Goal: Find specific page/section: Find specific page/section

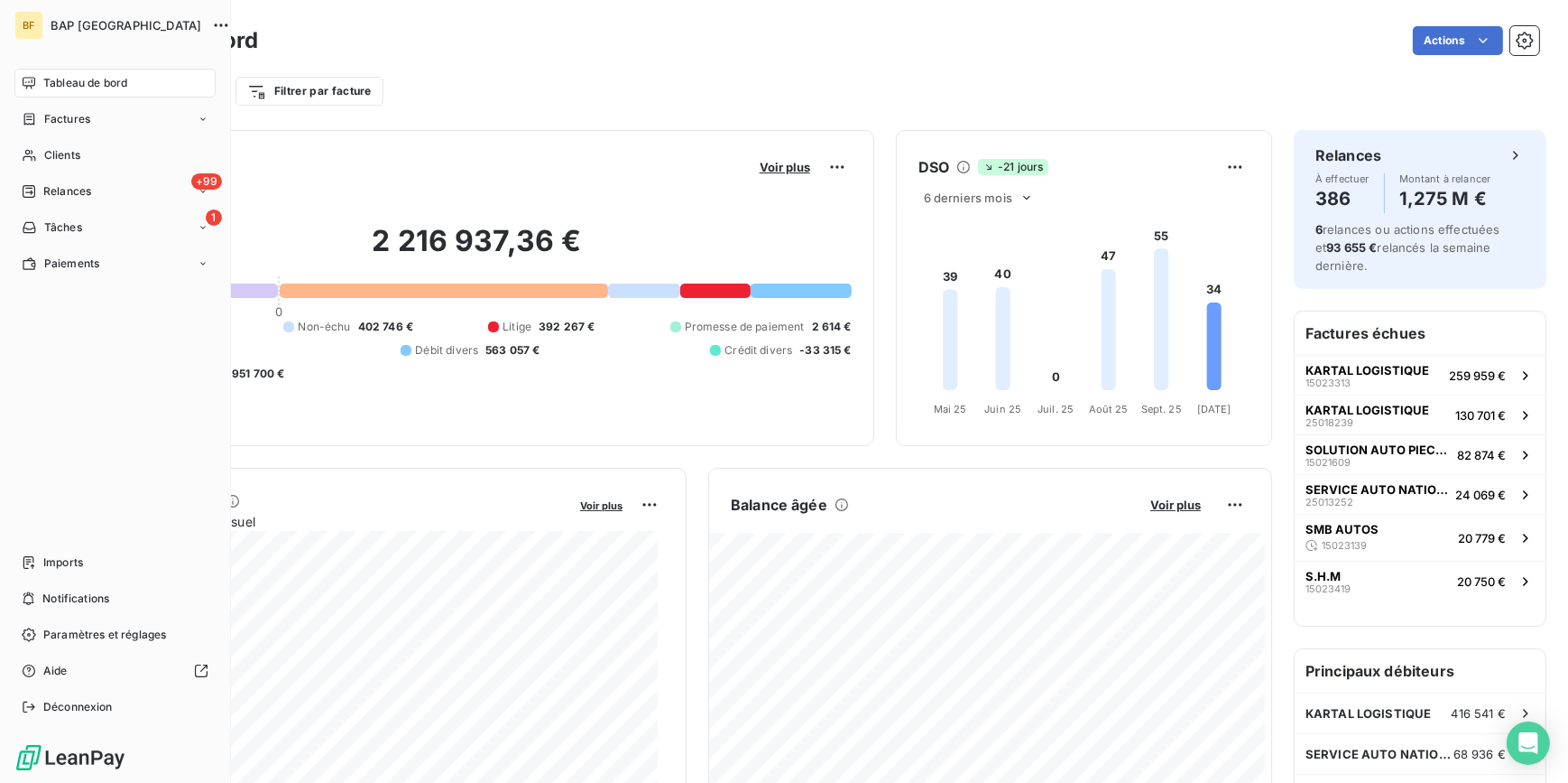
drag, startPoint x: 42, startPoint y: 147, endPoint x: 1071, endPoint y: 76, distance: 1031.4
click at [42, 147] on div "Clients" at bounding box center [115, 156] width 202 height 29
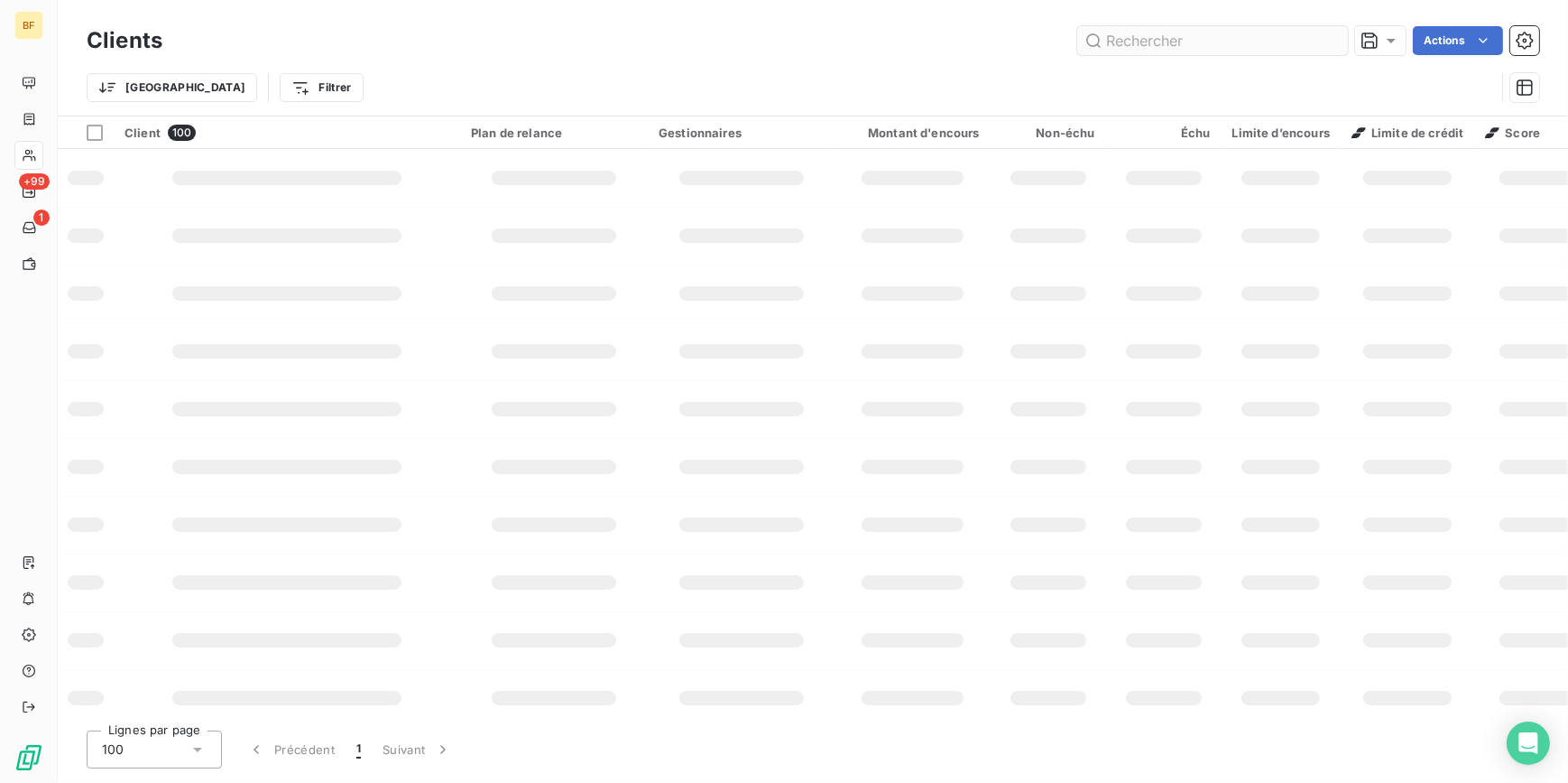
click at [1209, 45] on input "text" at bounding box center [1213, 41] width 271 height 29
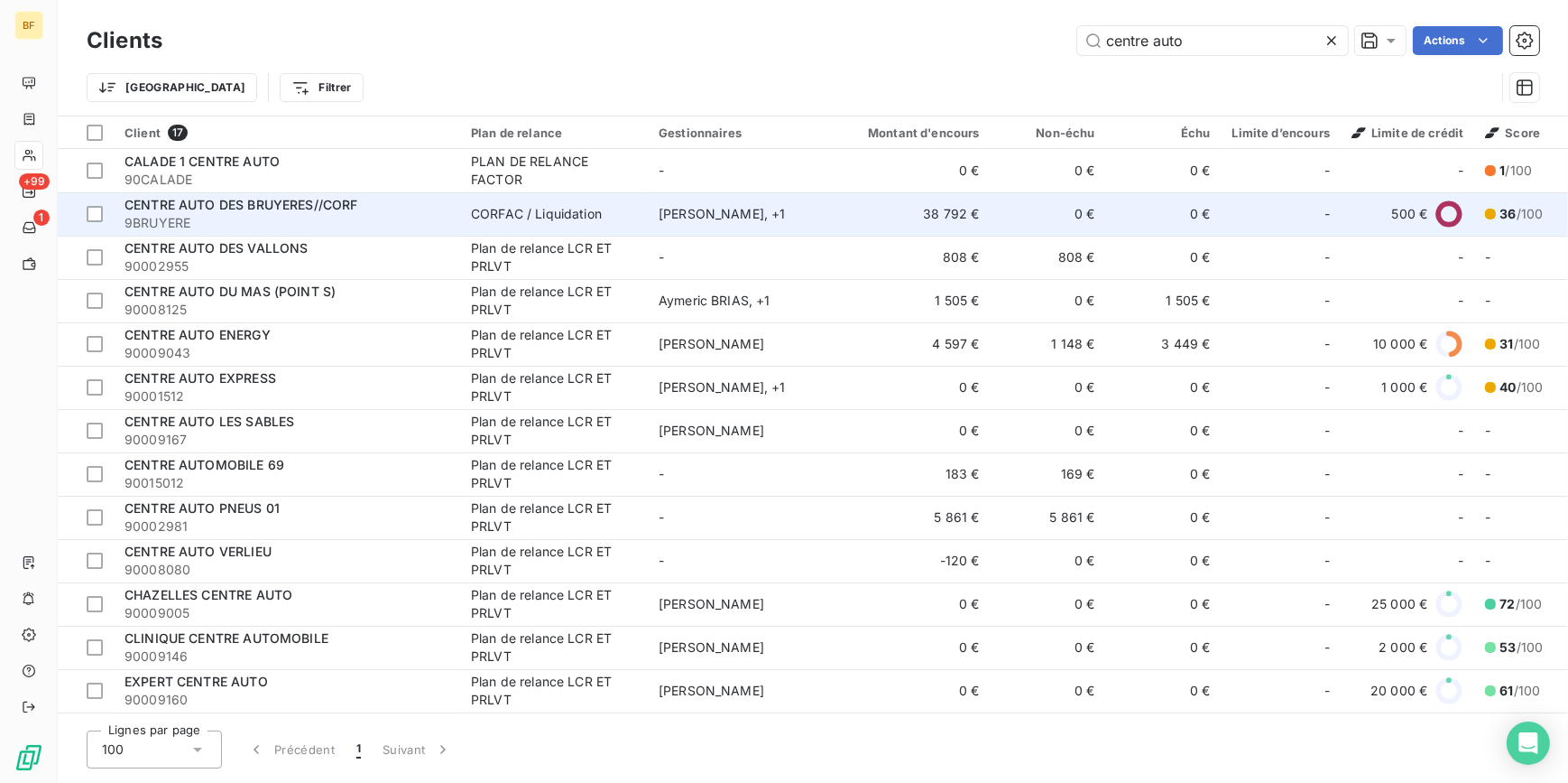
type input "centre auto"
click at [396, 206] on div "CENTRE AUTO DES BRUYERES//CORF" at bounding box center [286, 205] width 324 height 18
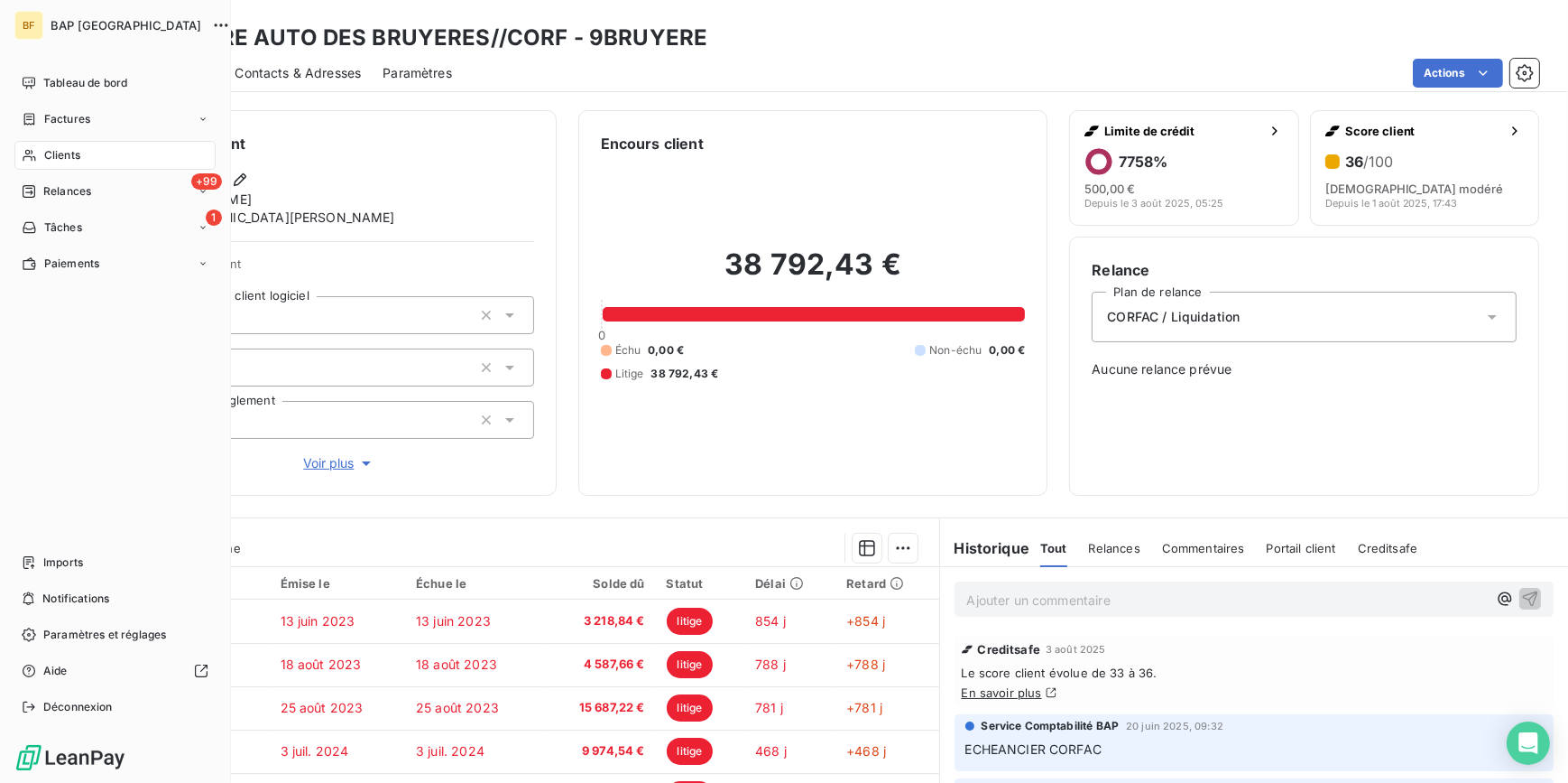
drag, startPoint x: 47, startPoint y: 156, endPoint x: 118, endPoint y: 145, distance: 71.8
click at [47, 156] on span "Clients" at bounding box center [62, 156] width 36 height 16
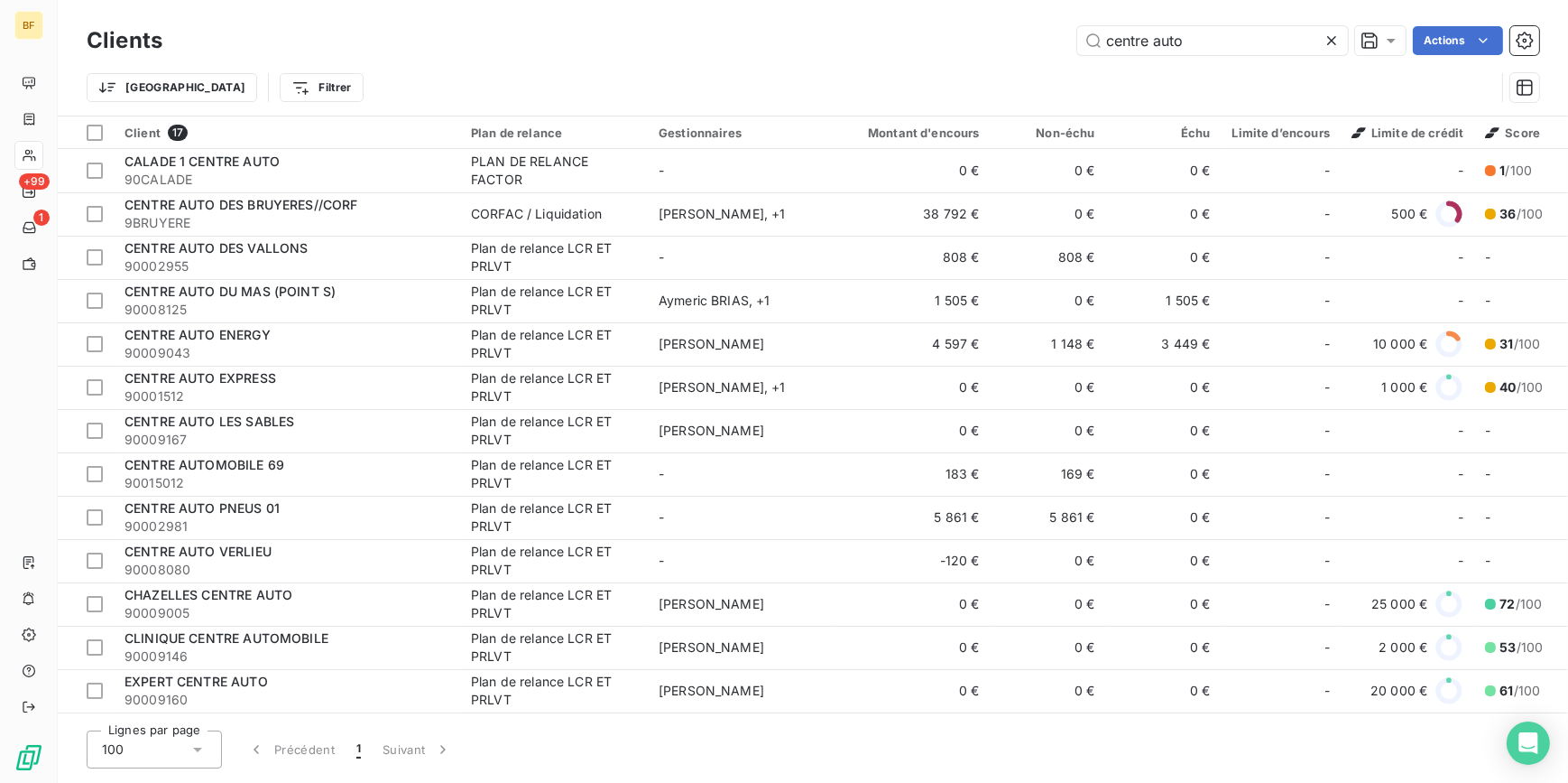
drag, startPoint x: 1191, startPoint y: 49, endPoint x: 1053, endPoint y: 35, distance: 138.7
click at [1053, 35] on div "centre auto Actions" at bounding box center [862, 41] width 1356 height 29
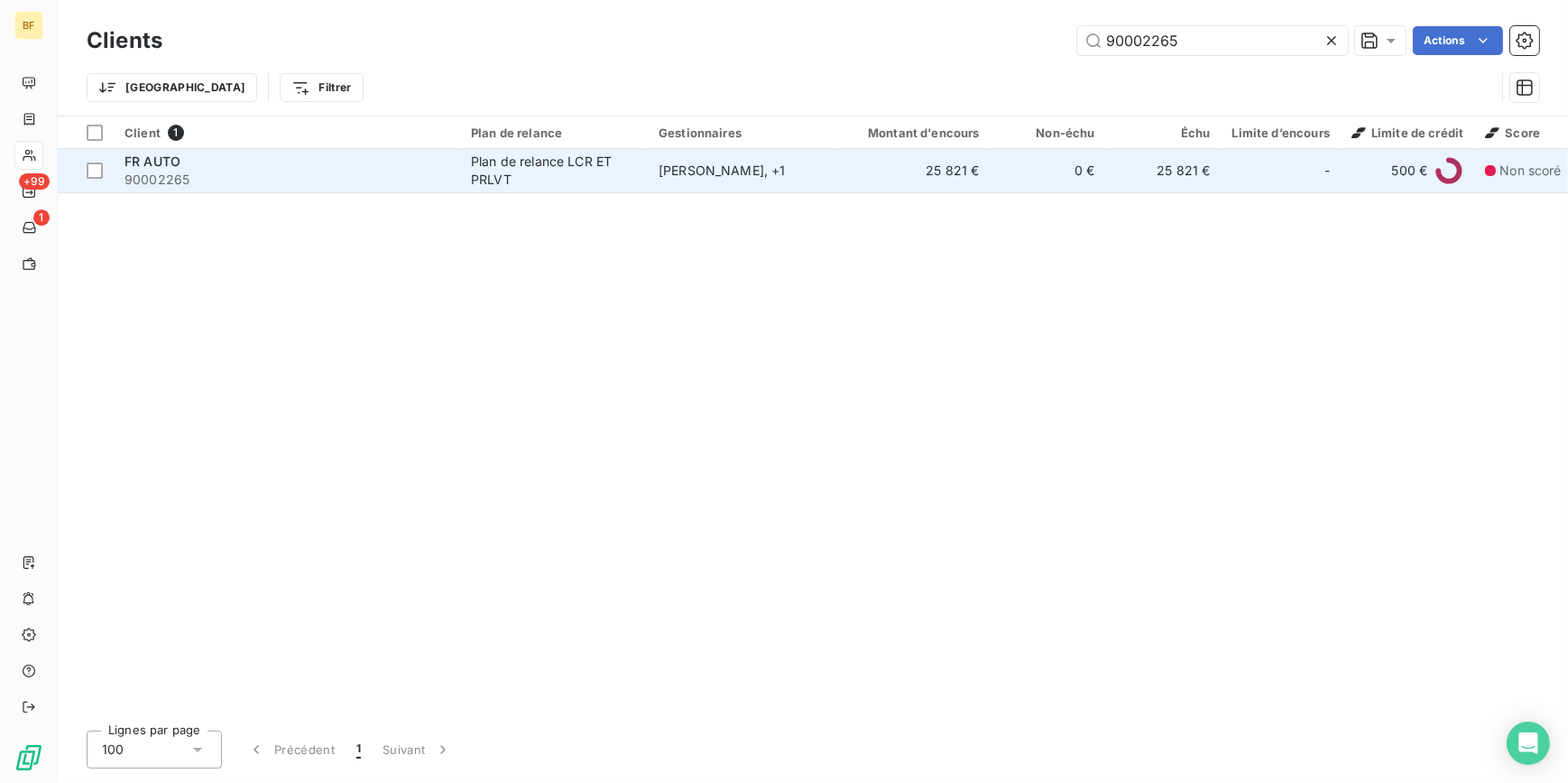
type input "90002265"
click at [363, 187] on span "90002265" at bounding box center [286, 180] width 324 height 18
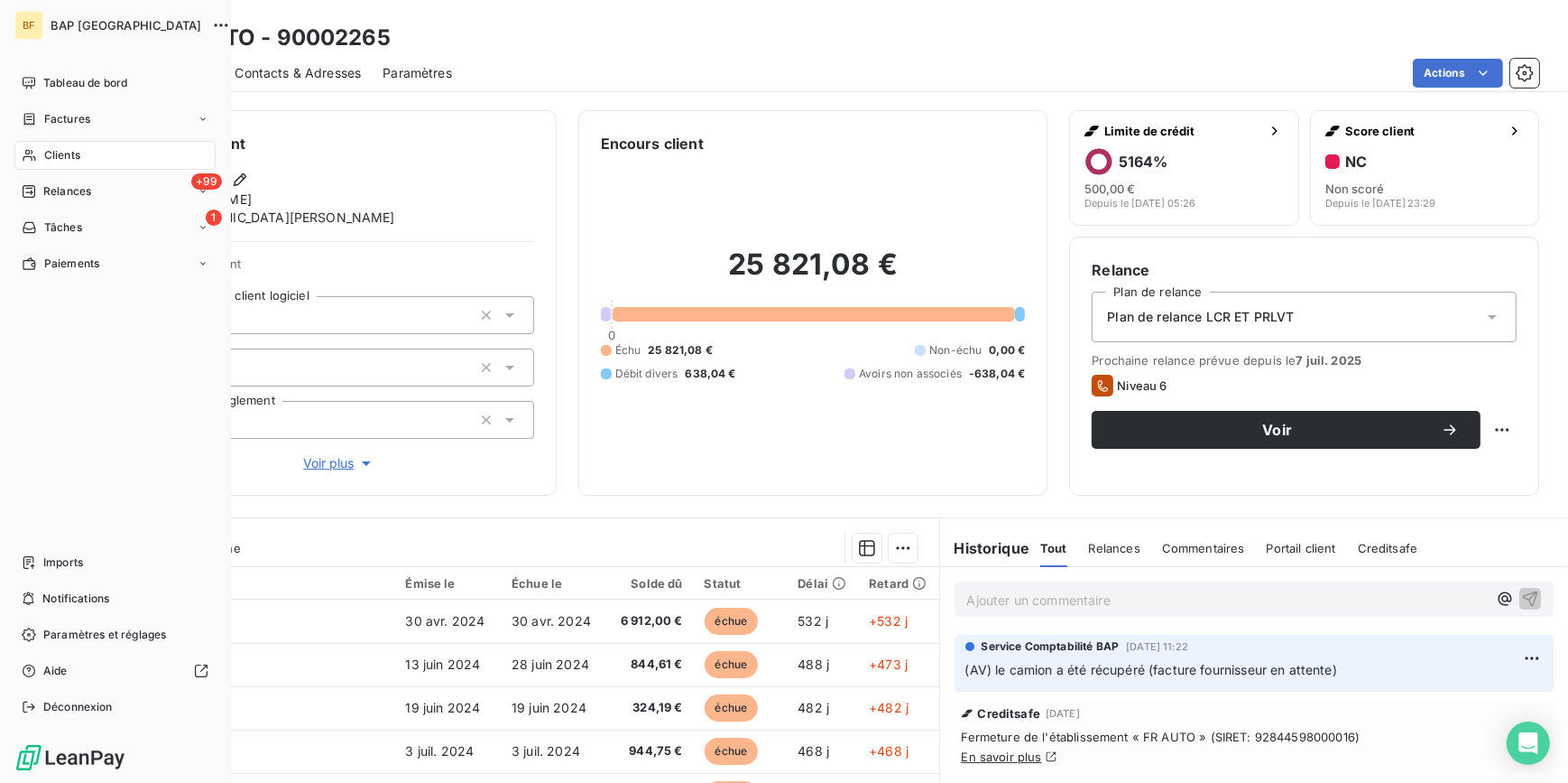
click at [70, 154] on span "Clients" at bounding box center [62, 156] width 36 height 16
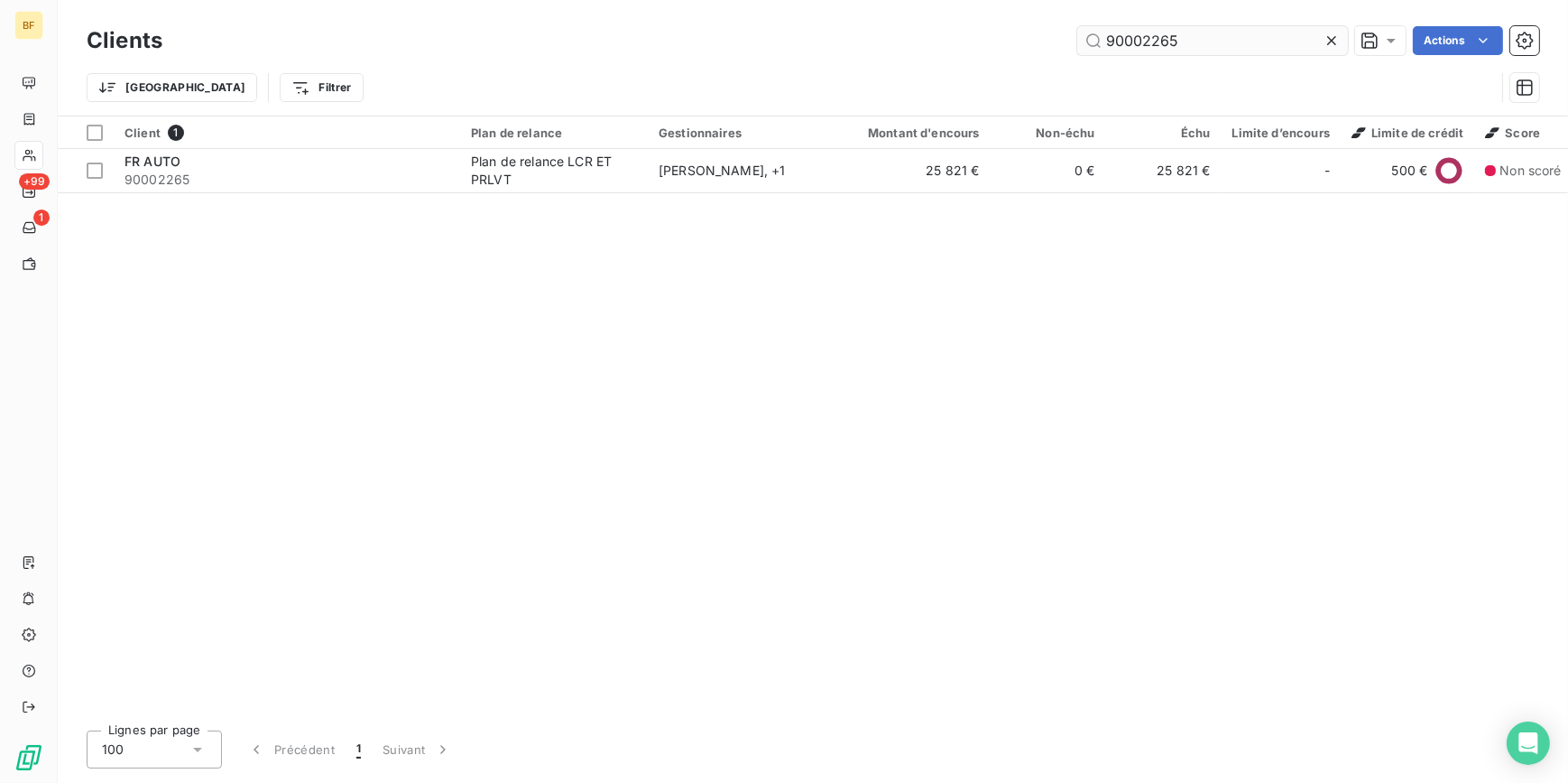
drag, startPoint x: 1203, startPoint y: 41, endPoint x: 1142, endPoint y: 39, distance: 61.0
click at [1142, 40] on input "90002265" at bounding box center [1213, 41] width 271 height 29
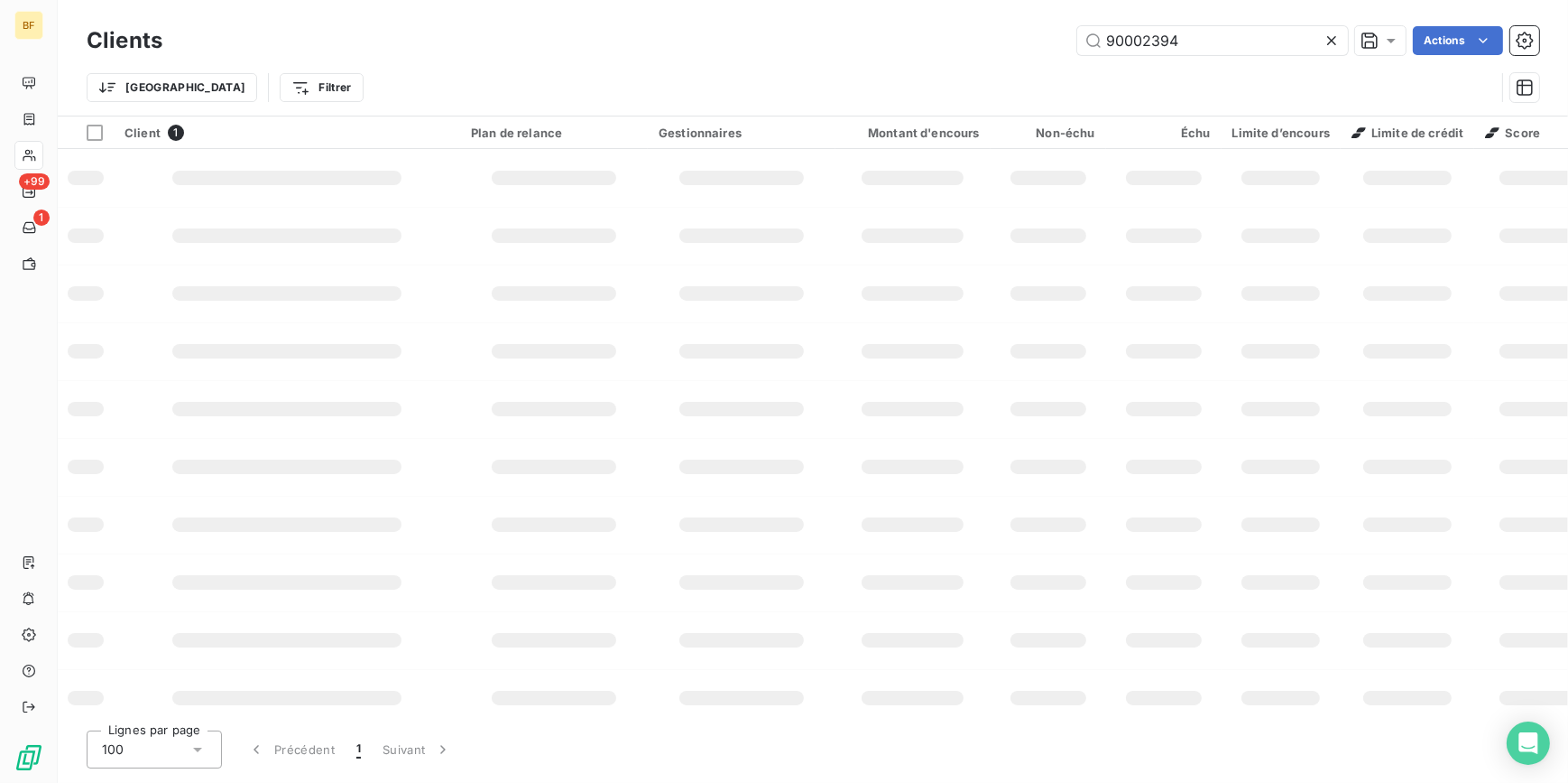
drag, startPoint x: 1210, startPoint y: 43, endPoint x: 1014, endPoint y: 20, distance: 197.3
click at [1014, 20] on div "Clients 90002394 Actions Trier Filtrer" at bounding box center [812, 58] width 1510 height 116
drag, startPoint x: 1209, startPoint y: 45, endPoint x: 1101, endPoint y: 38, distance: 108.2
click at [1101, 38] on input "PRESTIGE" at bounding box center [1213, 41] width 271 height 29
drag, startPoint x: 1192, startPoint y: 34, endPoint x: 1207, endPoint y: 45, distance: 18.6
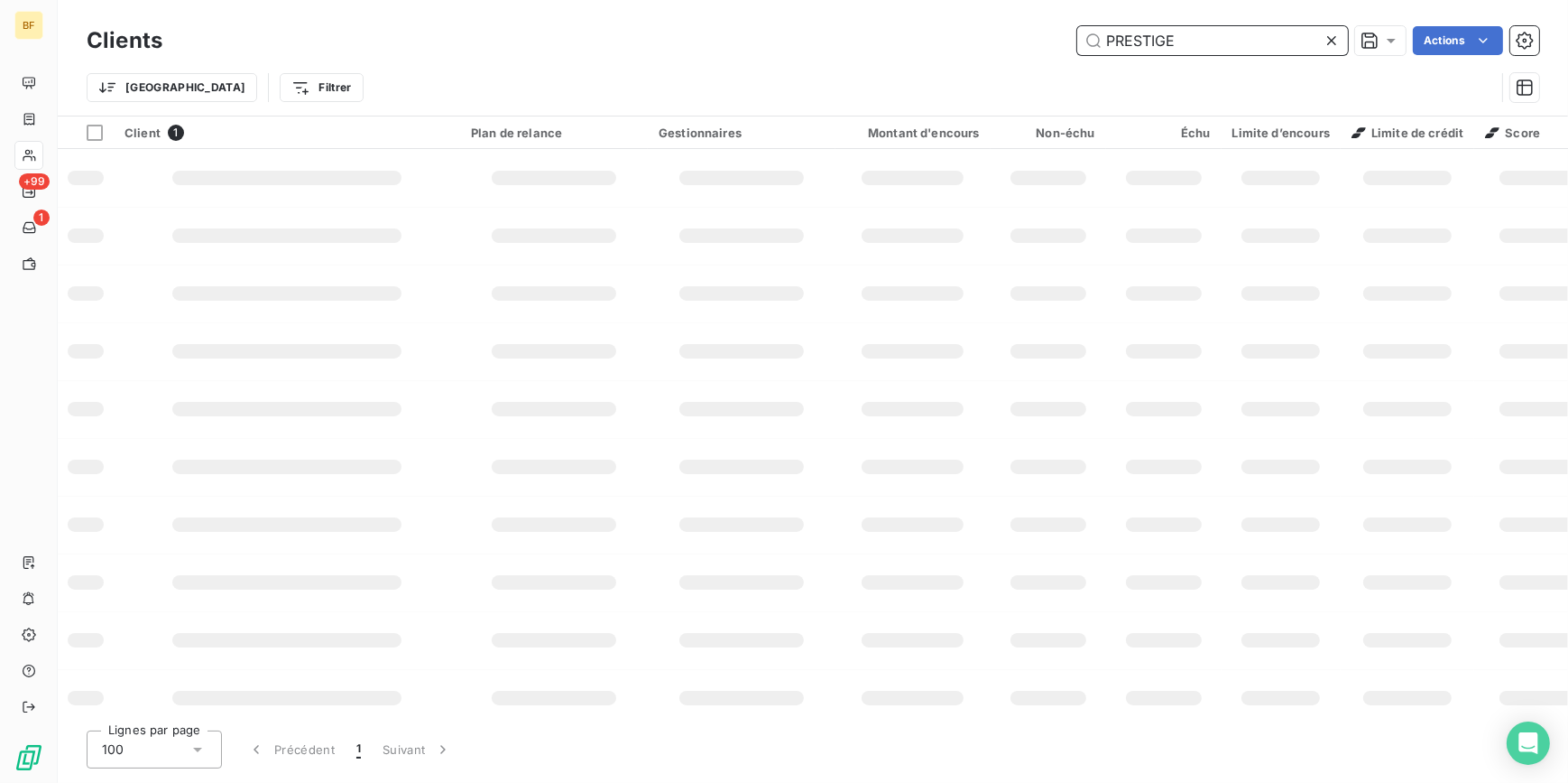
click at [1192, 34] on input "PRESTIGE" at bounding box center [1213, 41] width 271 height 29
drag, startPoint x: 1208, startPoint y: 46, endPoint x: 995, endPoint y: 47, distance: 213.0
click at [995, 47] on div "PRESTIGE Actions" at bounding box center [862, 41] width 1356 height 29
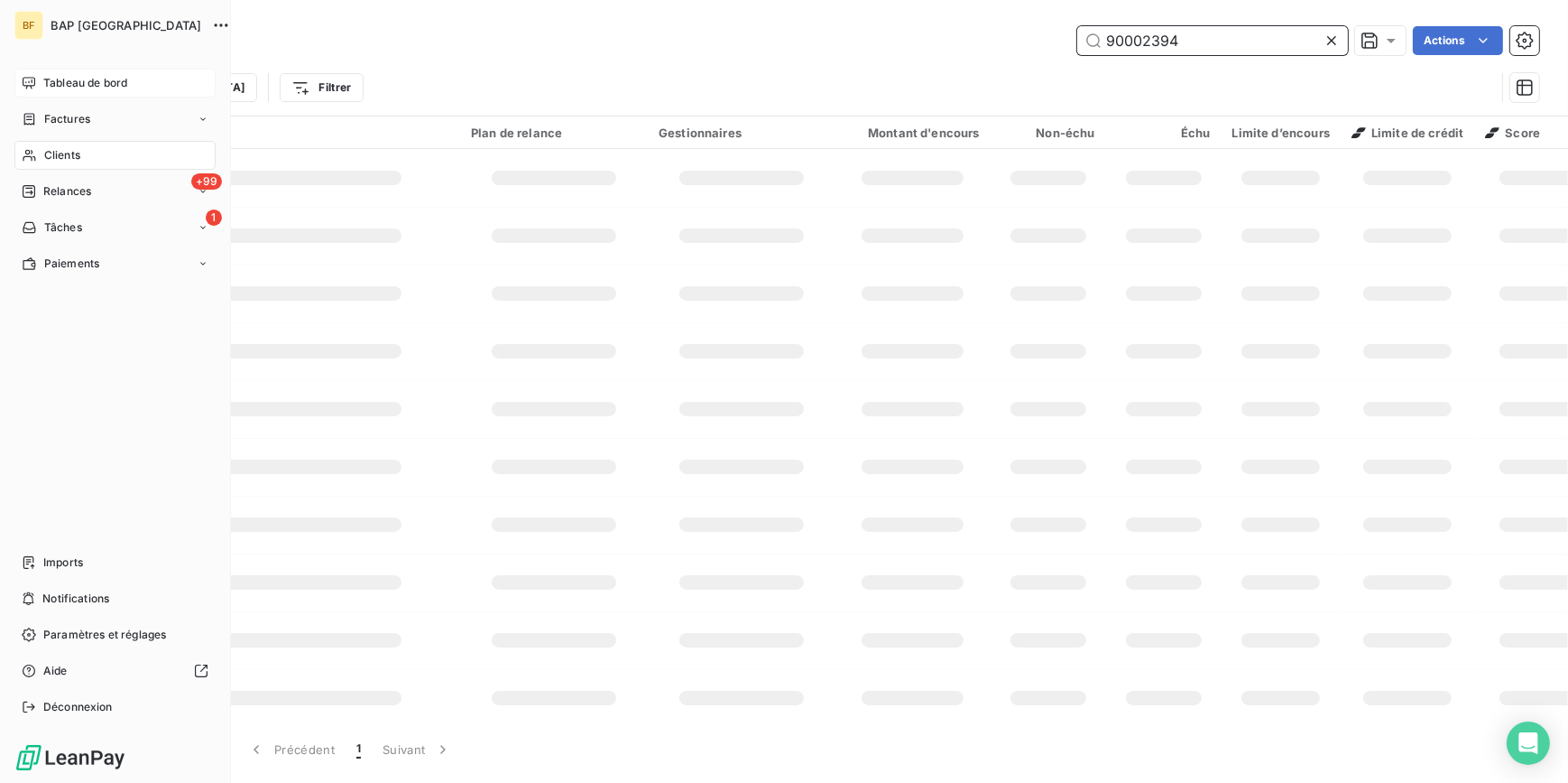
type input "90002394"
click at [20, 90] on div "Tableau de bord" at bounding box center [115, 83] width 202 height 29
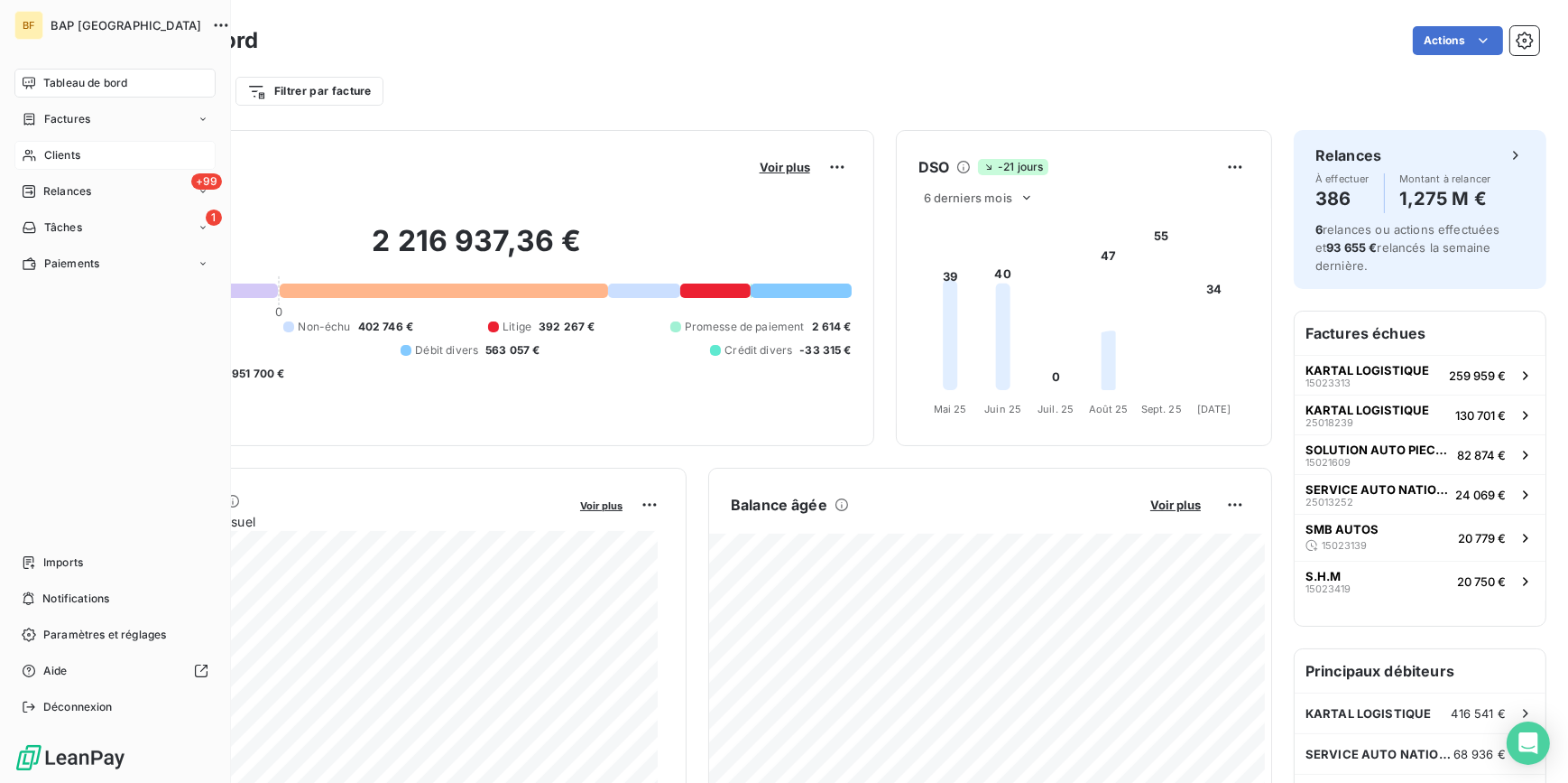
click at [65, 156] on span "Clients" at bounding box center [62, 156] width 36 height 16
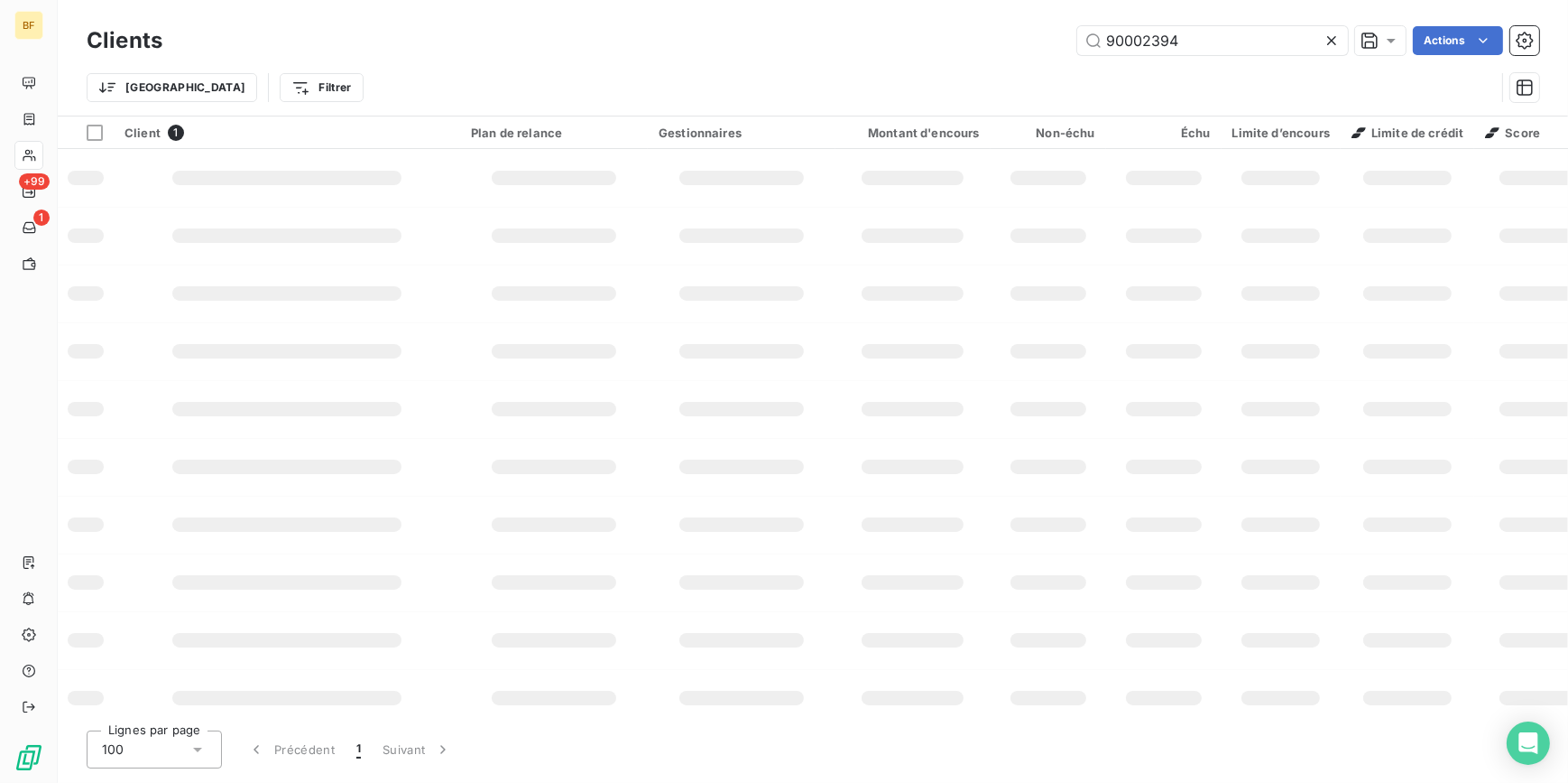
drag, startPoint x: 1213, startPoint y: 45, endPoint x: 991, endPoint y: 20, distance: 223.4
click at [991, 20] on div "Clients 90002394 Actions Trier Filtrer" at bounding box center [812, 58] width 1510 height 116
type input "D"
type input "PRESTIGE"
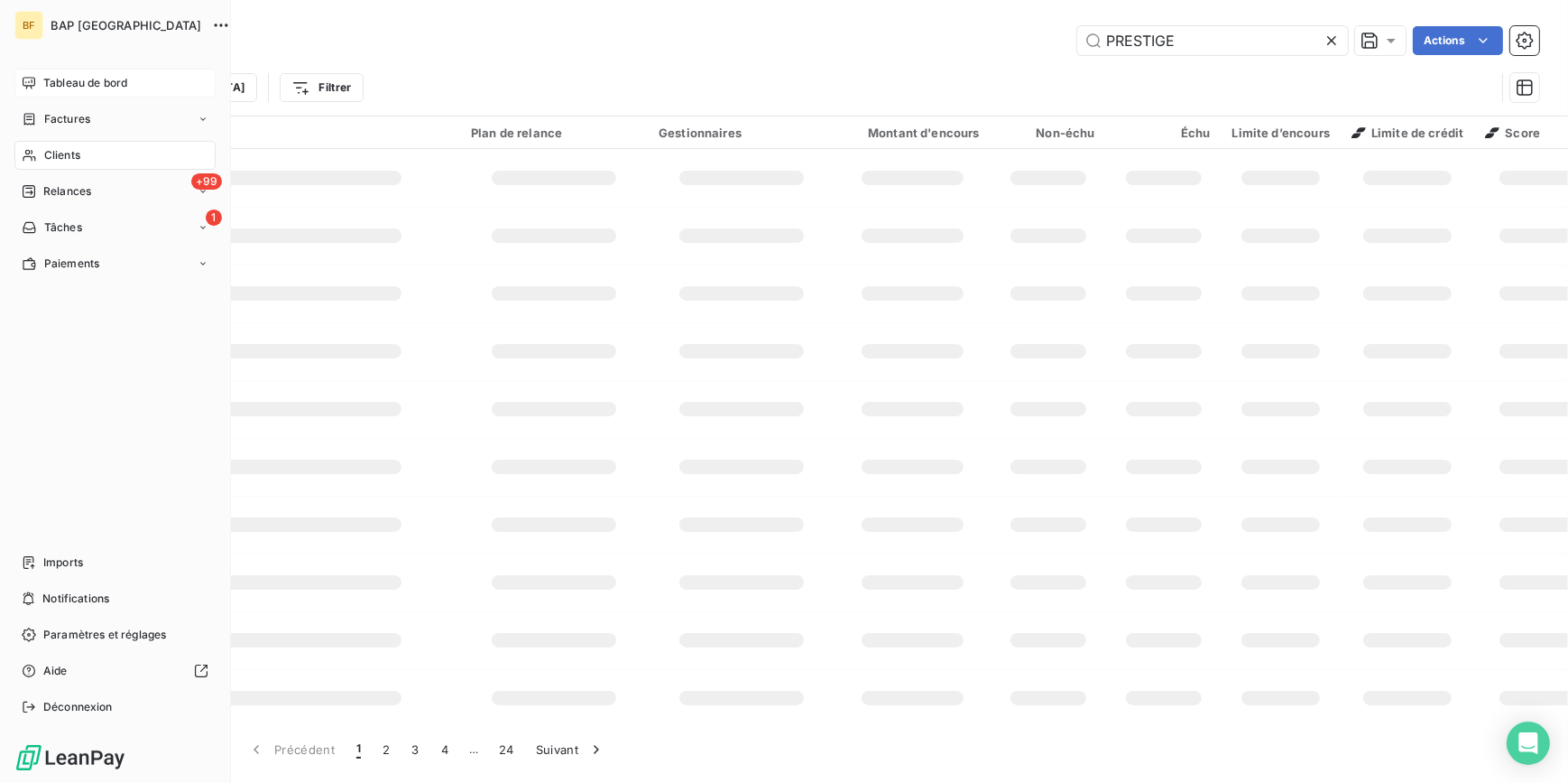
click at [26, 77] on icon at bounding box center [29, 82] width 13 height 12
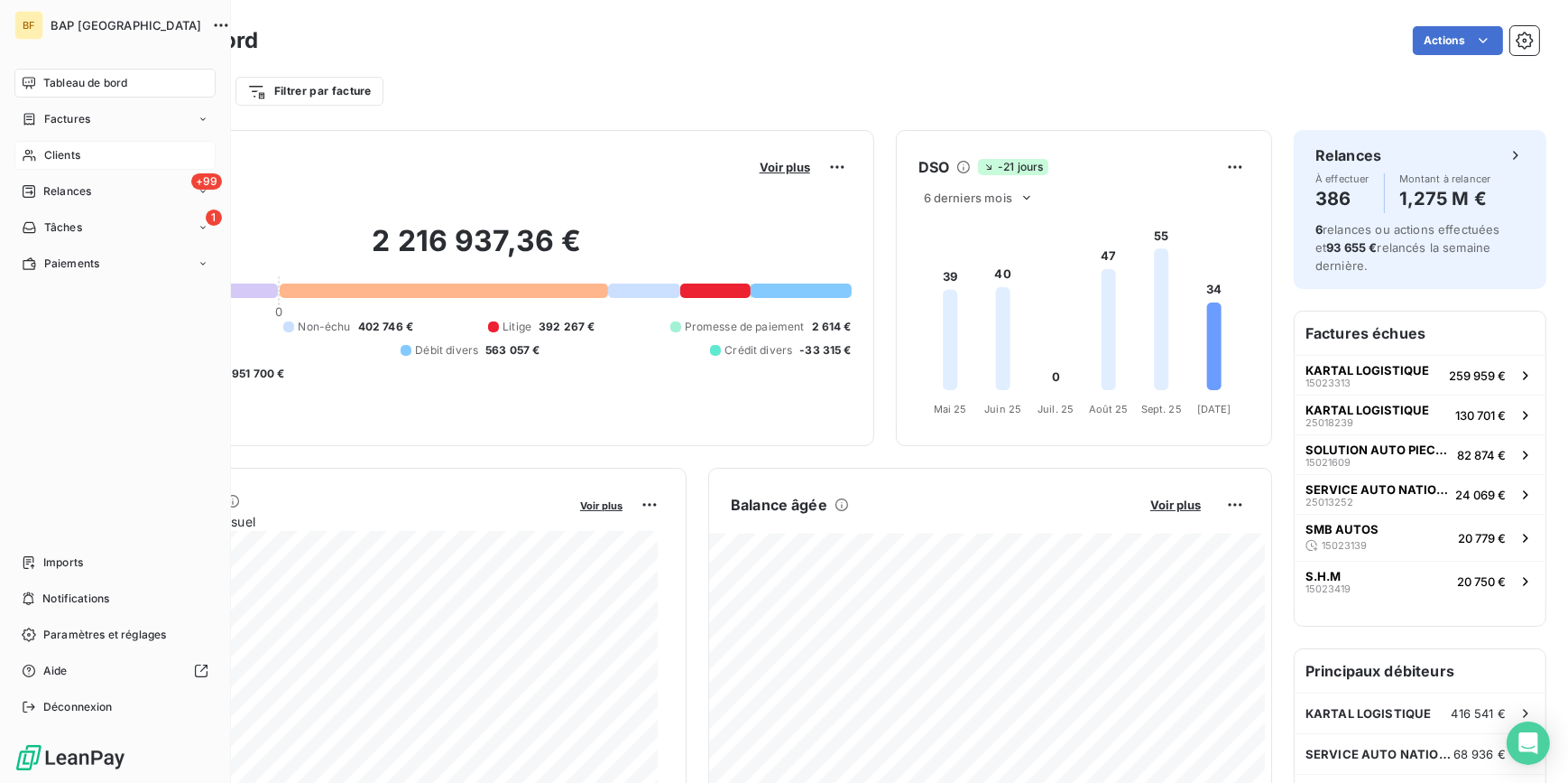
click at [61, 159] on span "Clients" at bounding box center [62, 156] width 36 height 16
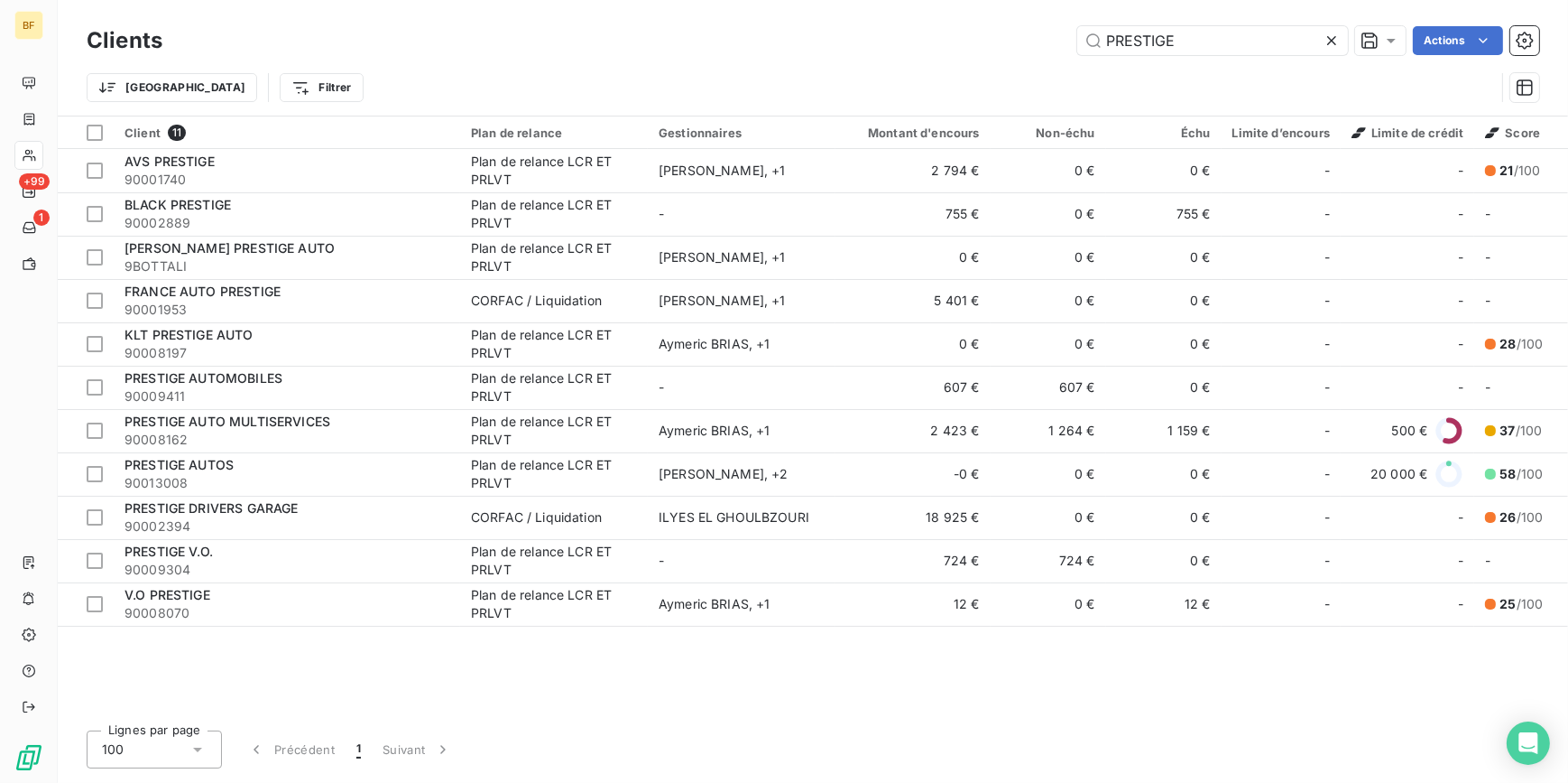
drag, startPoint x: 1143, startPoint y: 46, endPoint x: 1033, endPoint y: 41, distance: 110.1
click at [1033, 41] on div "PRESTIGE Actions" at bounding box center [862, 41] width 1356 height 29
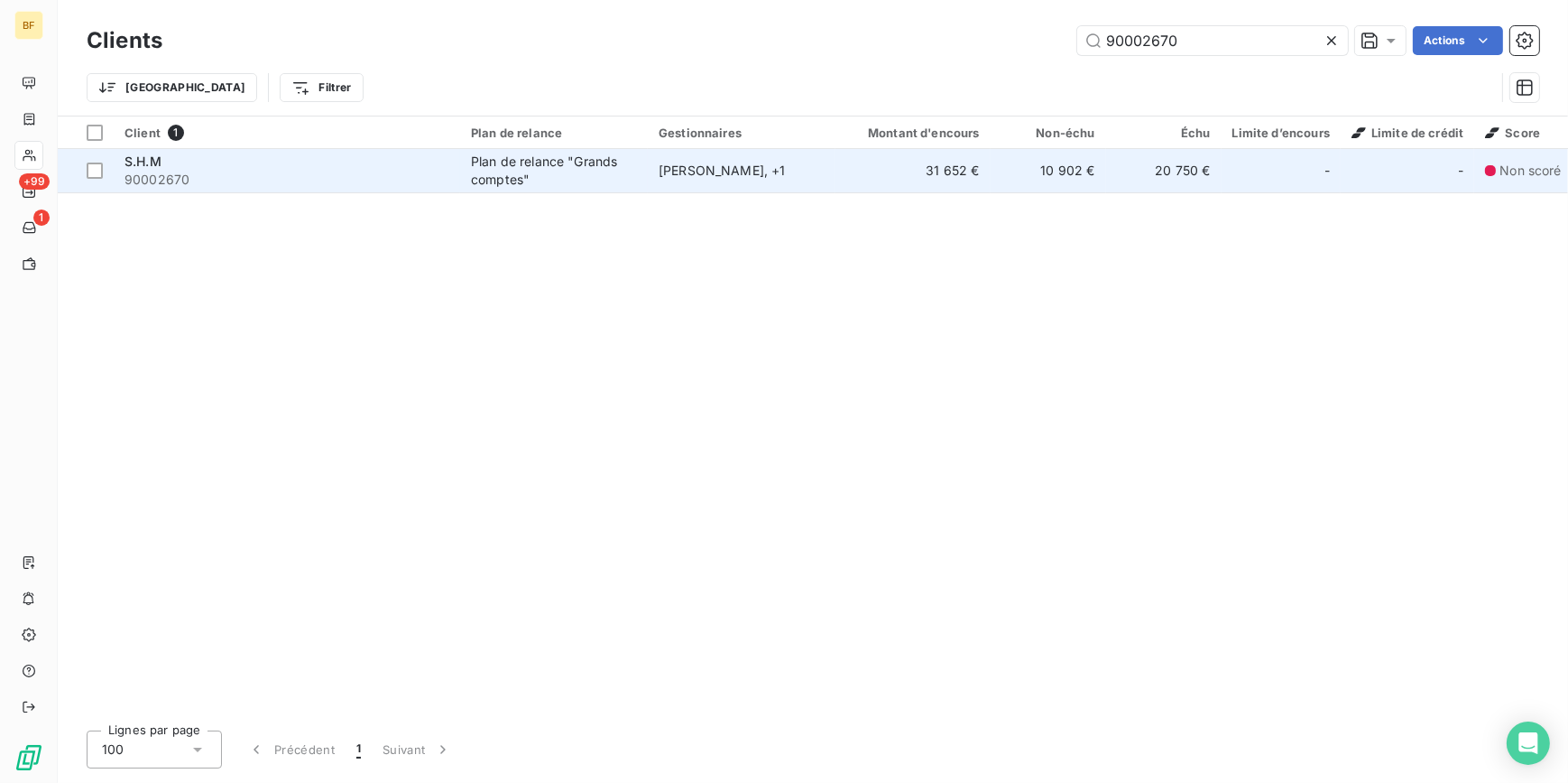
type input "90002670"
click at [229, 175] on span "90002670" at bounding box center [286, 180] width 324 height 18
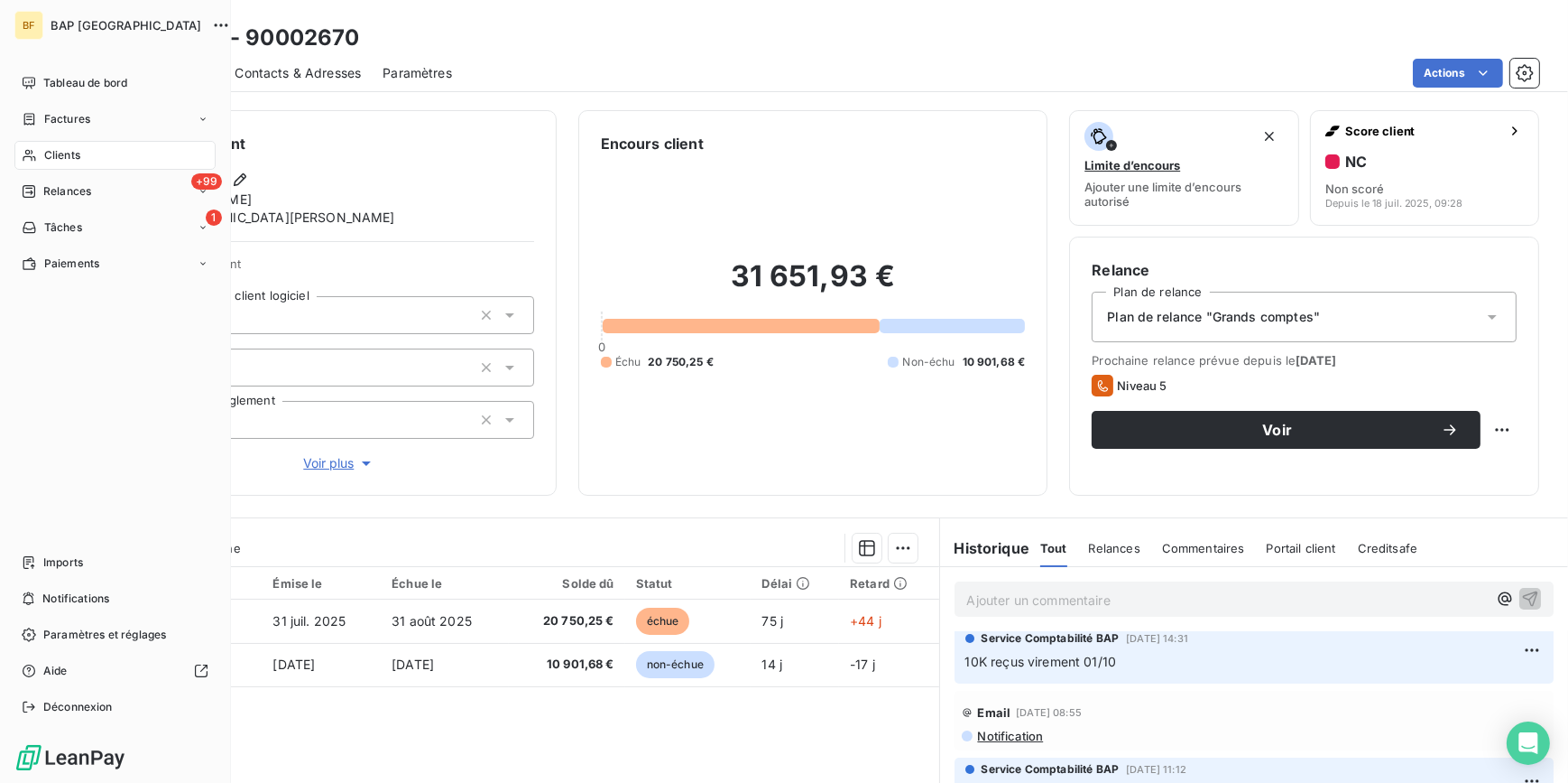
drag, startPoint x: 46, startPoint y: 152, endPoint x: 579, endPoint y: 142, distance: 533.1
click at [46, 152] on span "Clients" at bounding box center [62, 156] width 36 height 16
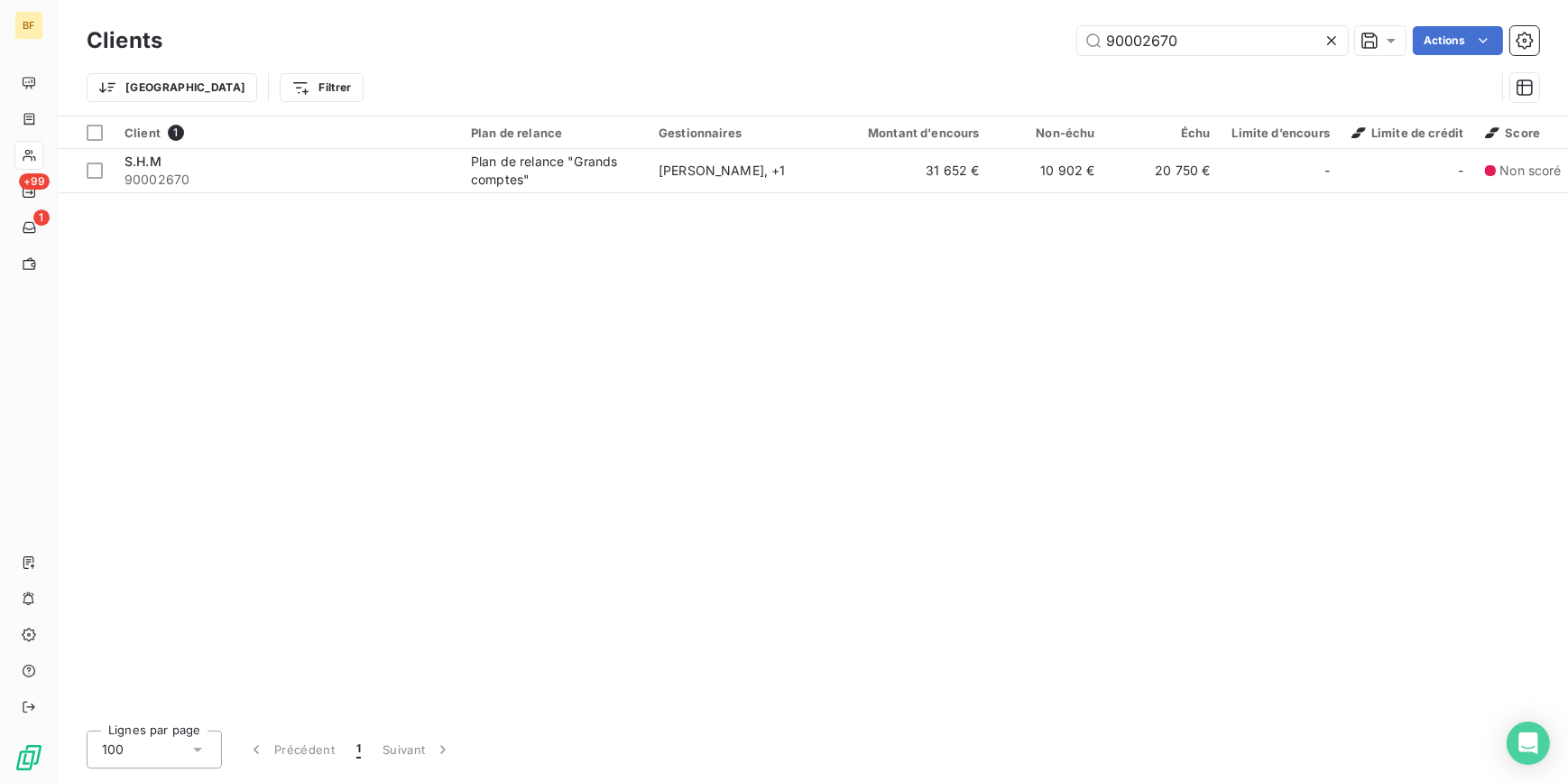
drag, startPoint x: 1188, startPoint y: 52, endPoint x: 1057, endPoint y: 50, distance: 131.0
click at [1057, 50] on div "90002670 Actions" at bounding box center [862, 41] width 1356 height 29
type input "ERGUN"
click at [253, 144] on th "Client 1" at bounding box center [286, 133] width 346 height 33
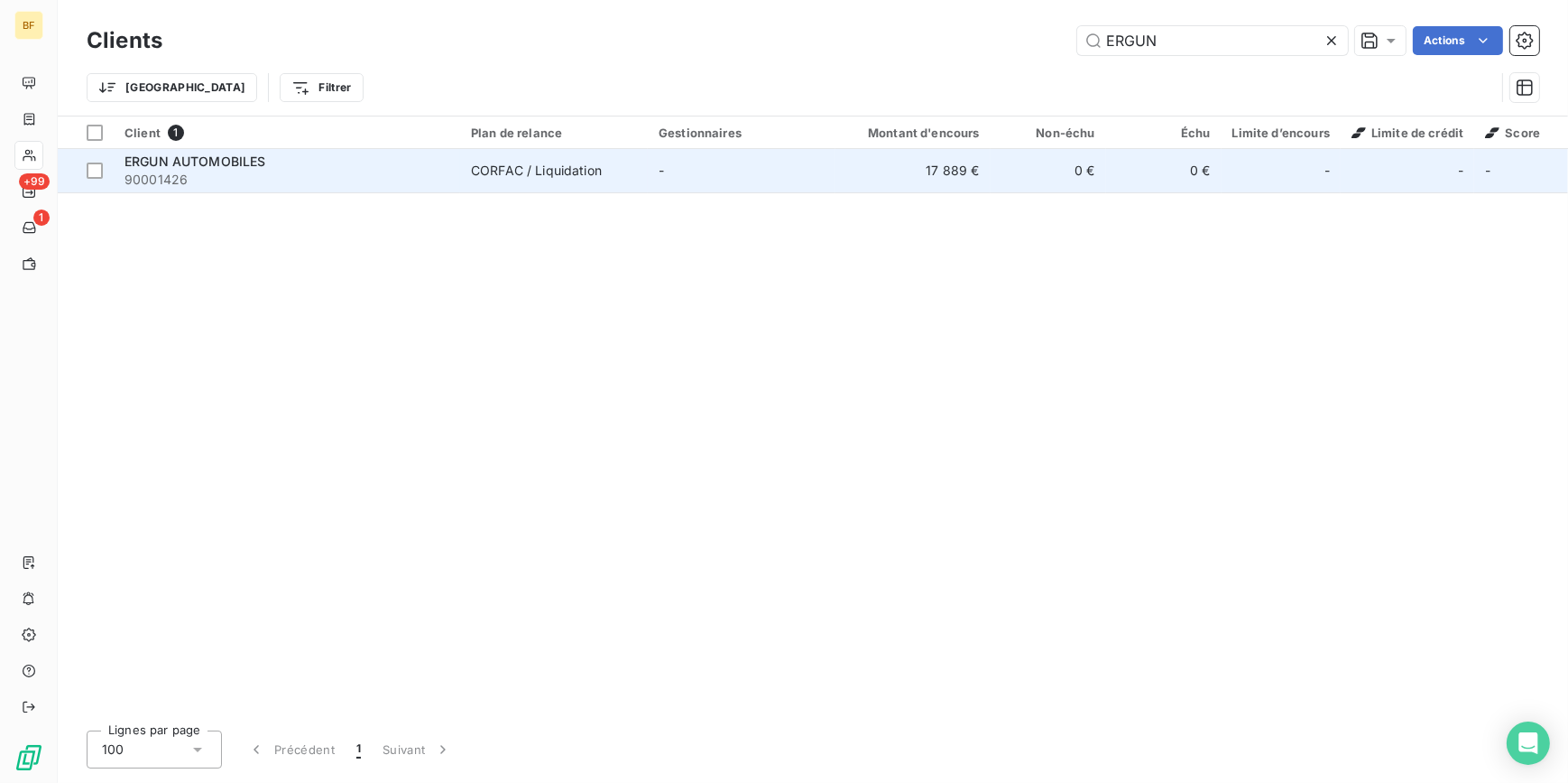
click at [263, 174] on span "90001426" at bounding box center [286, 180] width 324 height 18
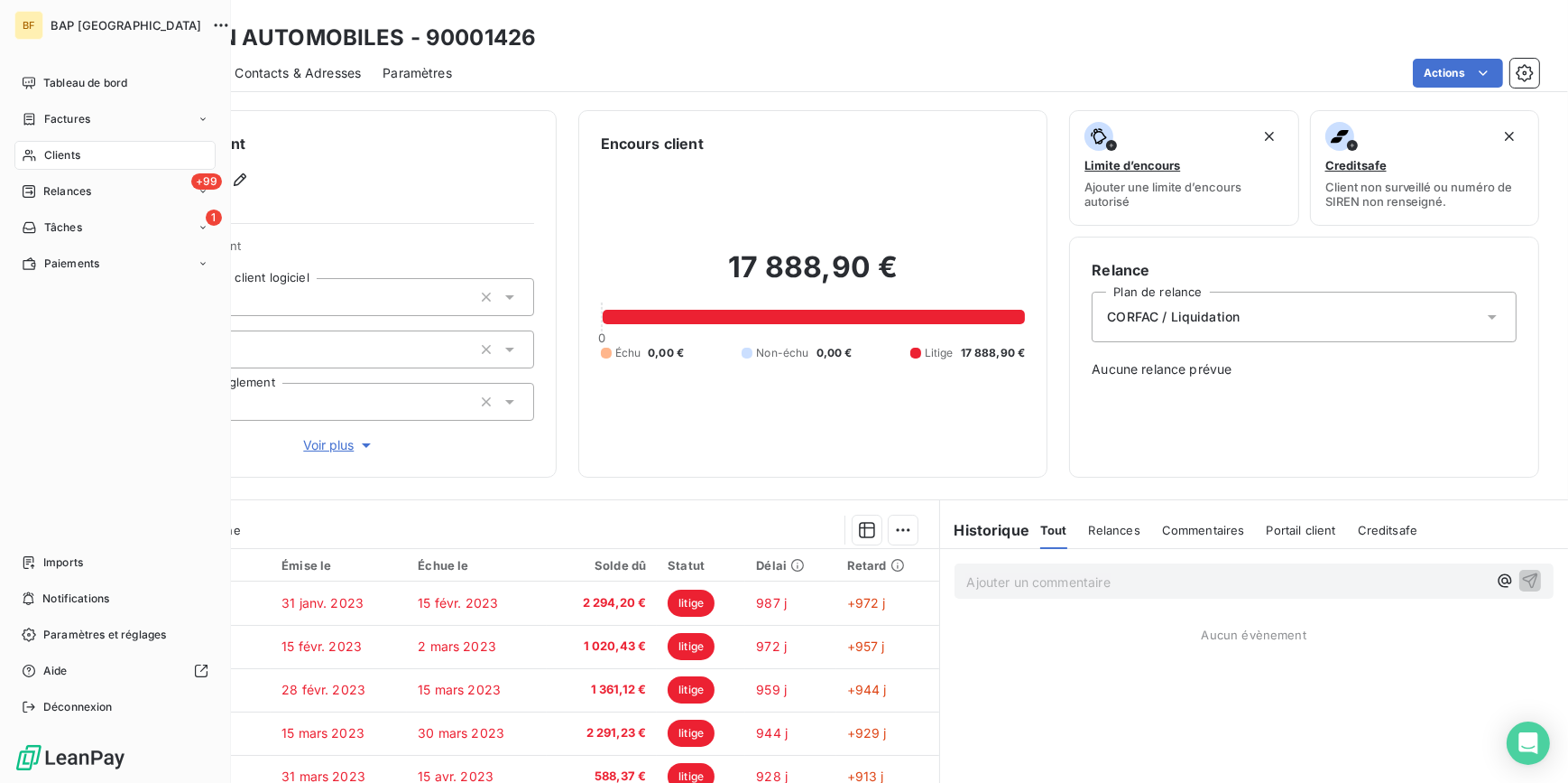
click at [70, 154] on span "Clients" at bounding box center [62, 156] width 36 height 16
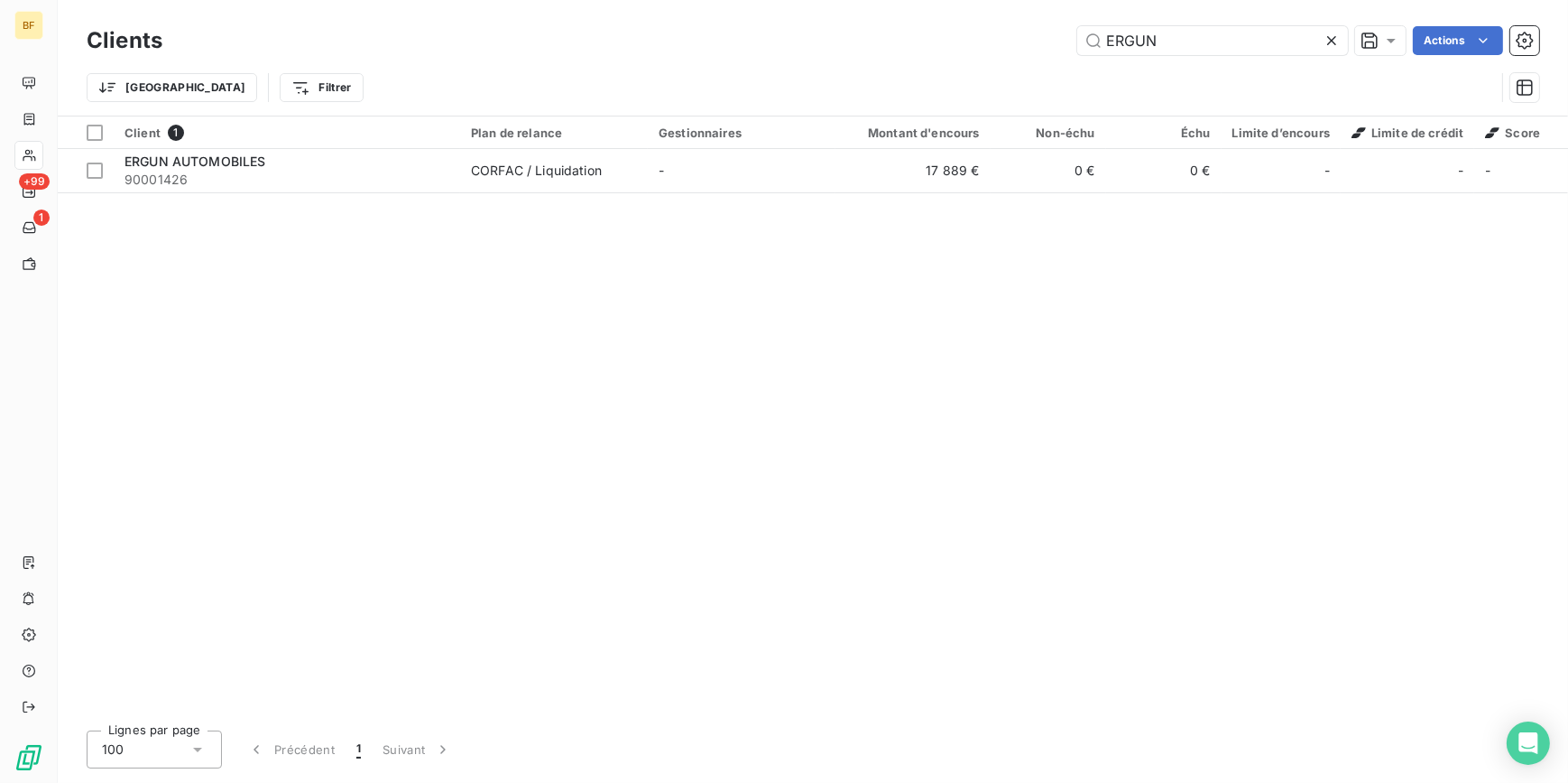
drag, startPoint x: 1173, startPoint y: 35, endPoint x: 1060, endPoint y: 16, distance: 114.6
click at [1060, 16] on div "Clients ERGUN Actions Trier Filtrer" at bounding box center [812, 58] width 1510 height 116
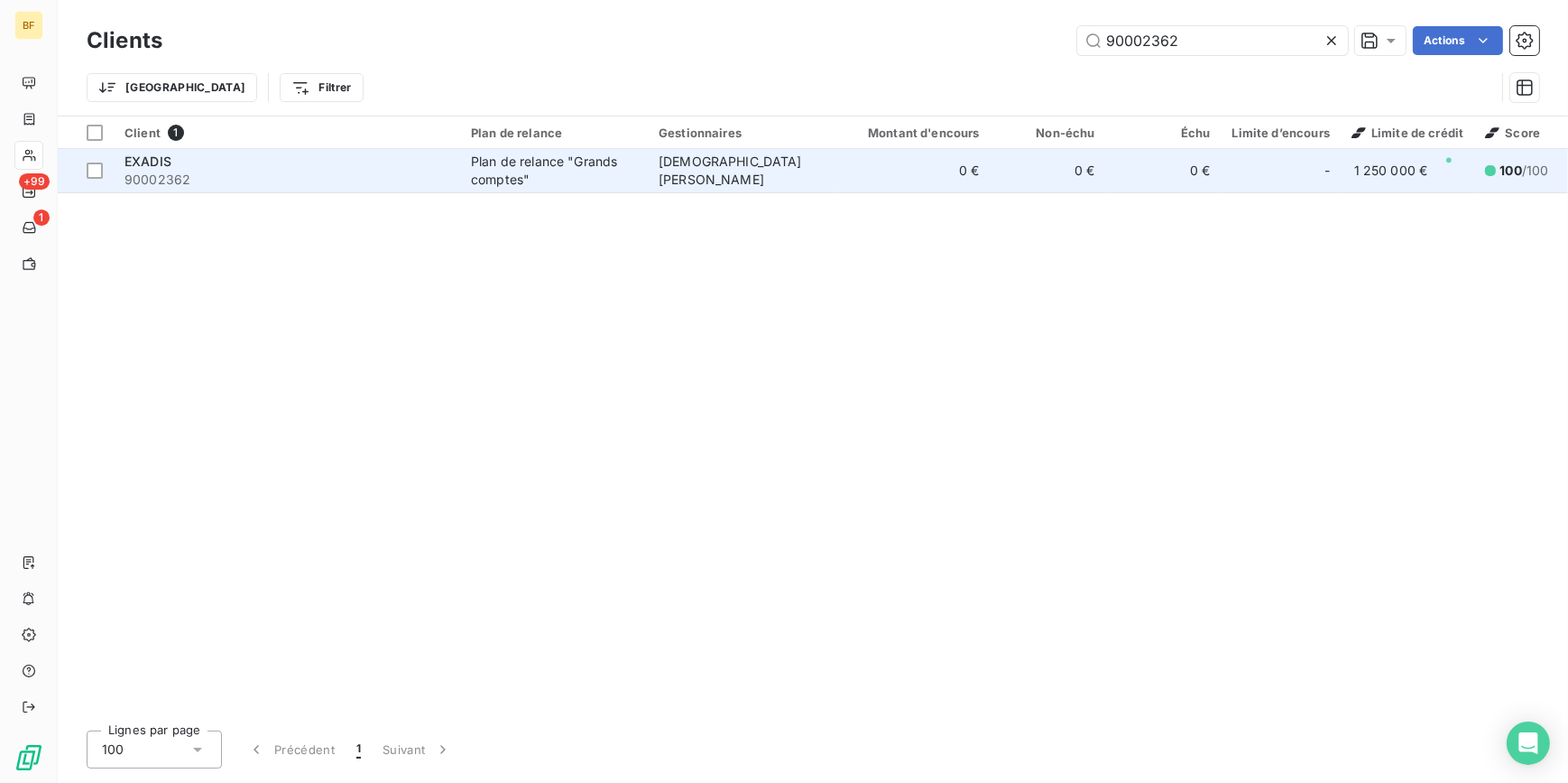
type input "90002362"
click at [441, 157] on div "EXADIS" at bounding box center [286, 162] width 324 height 18
